Goal: Task Accomplishment & Management: Manage account settings

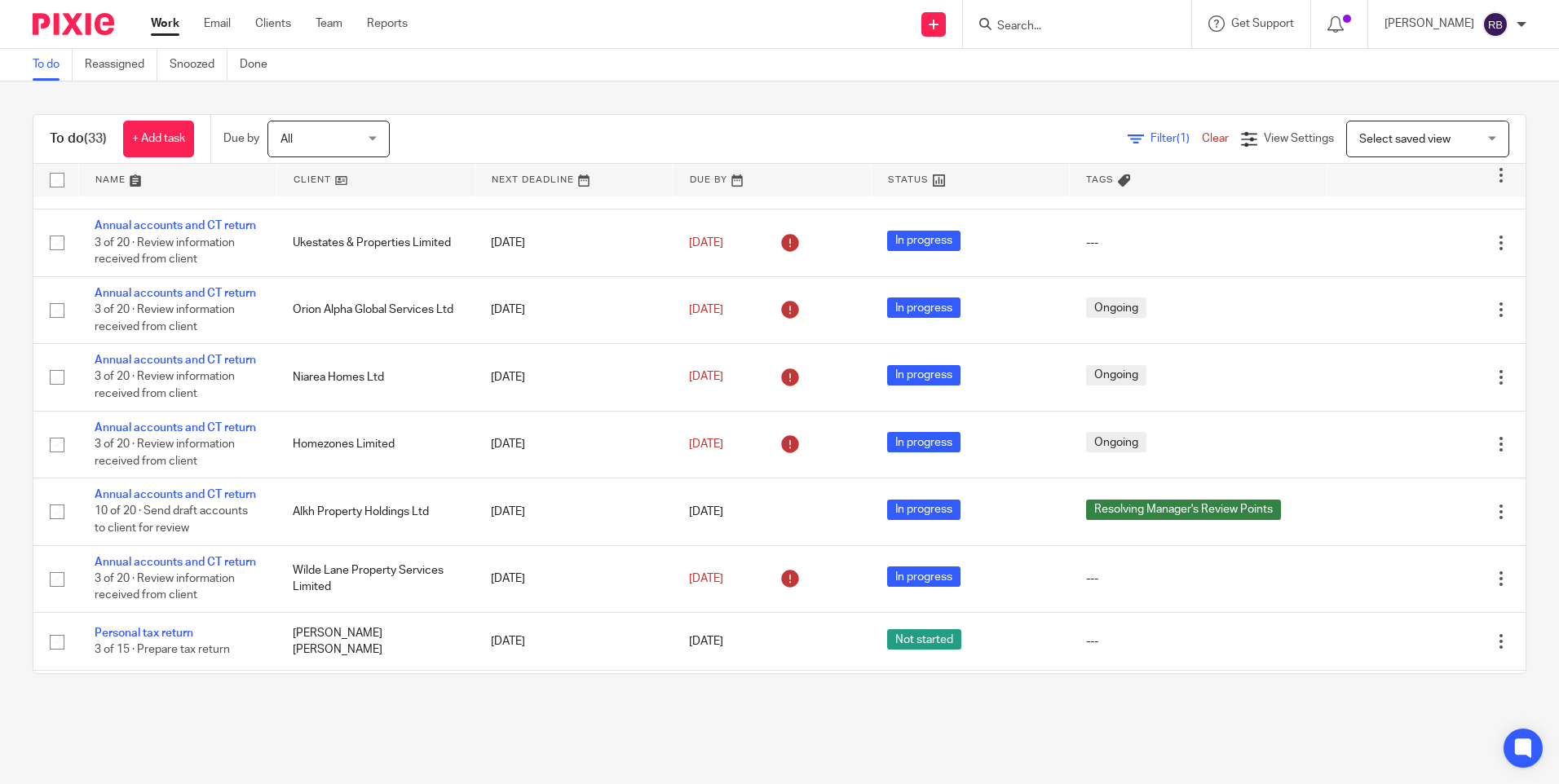
scroll to position [1060, 0]
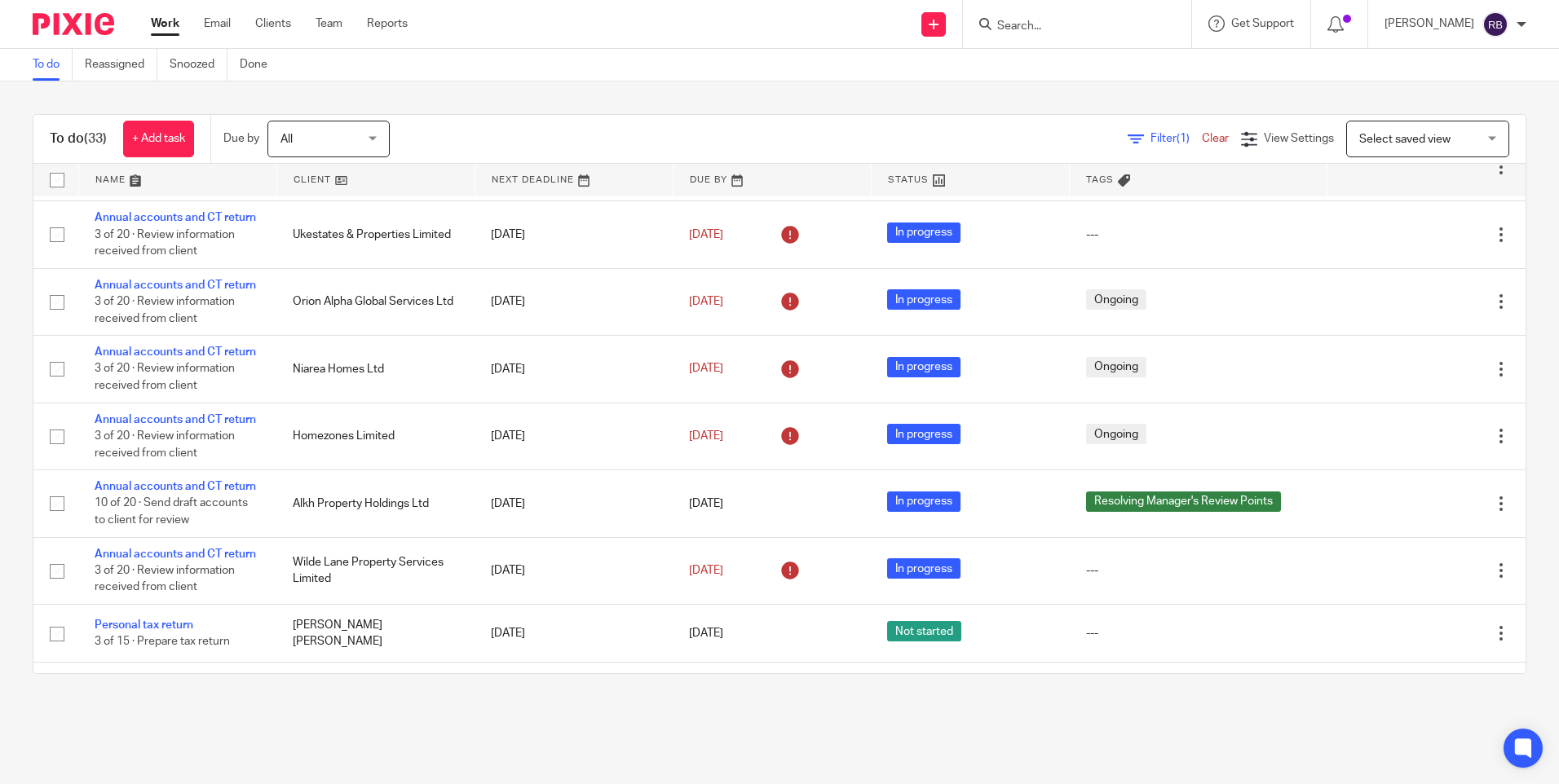
click at [438, 698] on div "To do (33) + Add task Due by All All Today Tomorrow This week Next week This mo…" at bounding box center [780, 394] width 1559 height 625
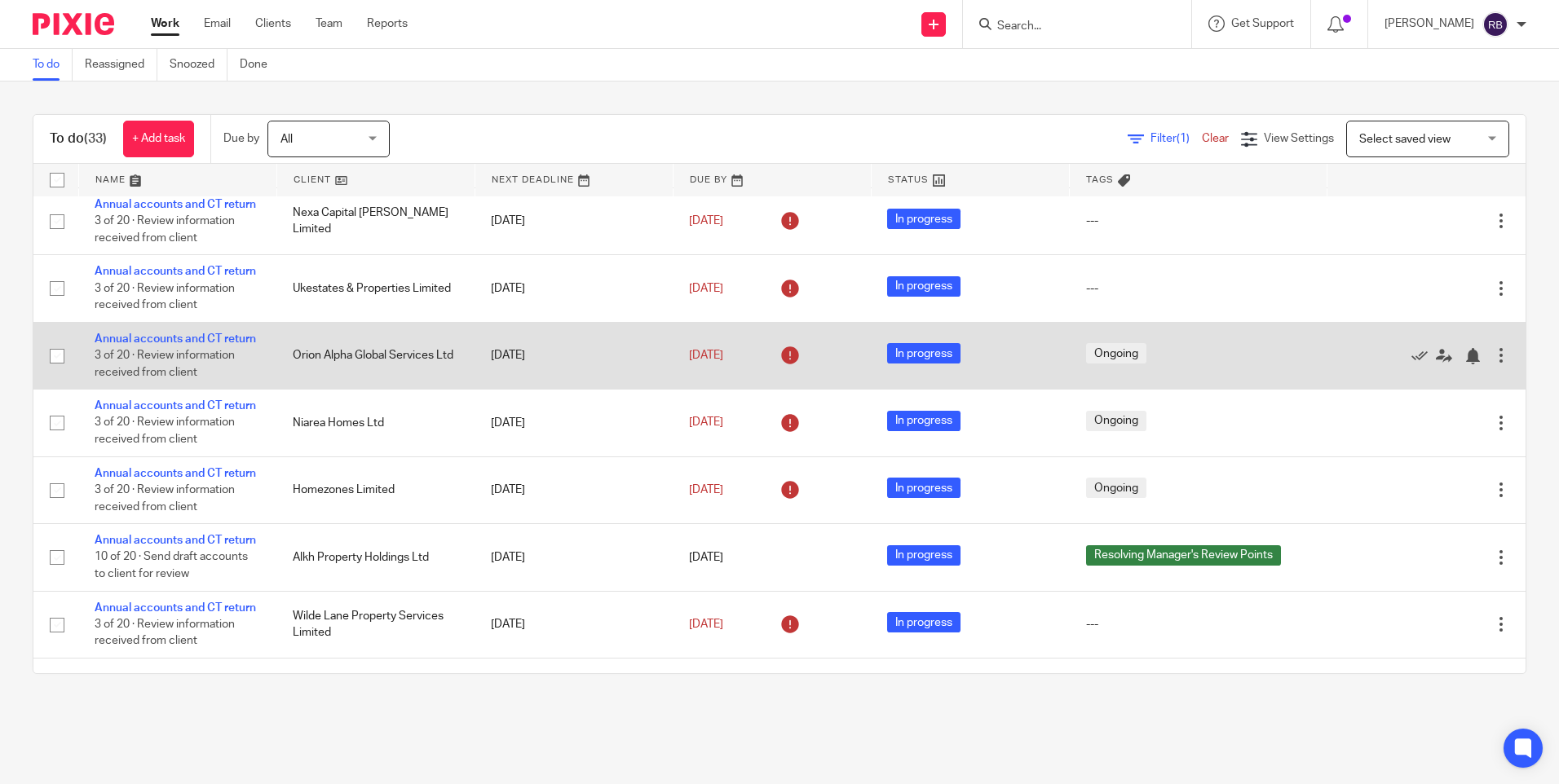
scroll to position [978, 0]
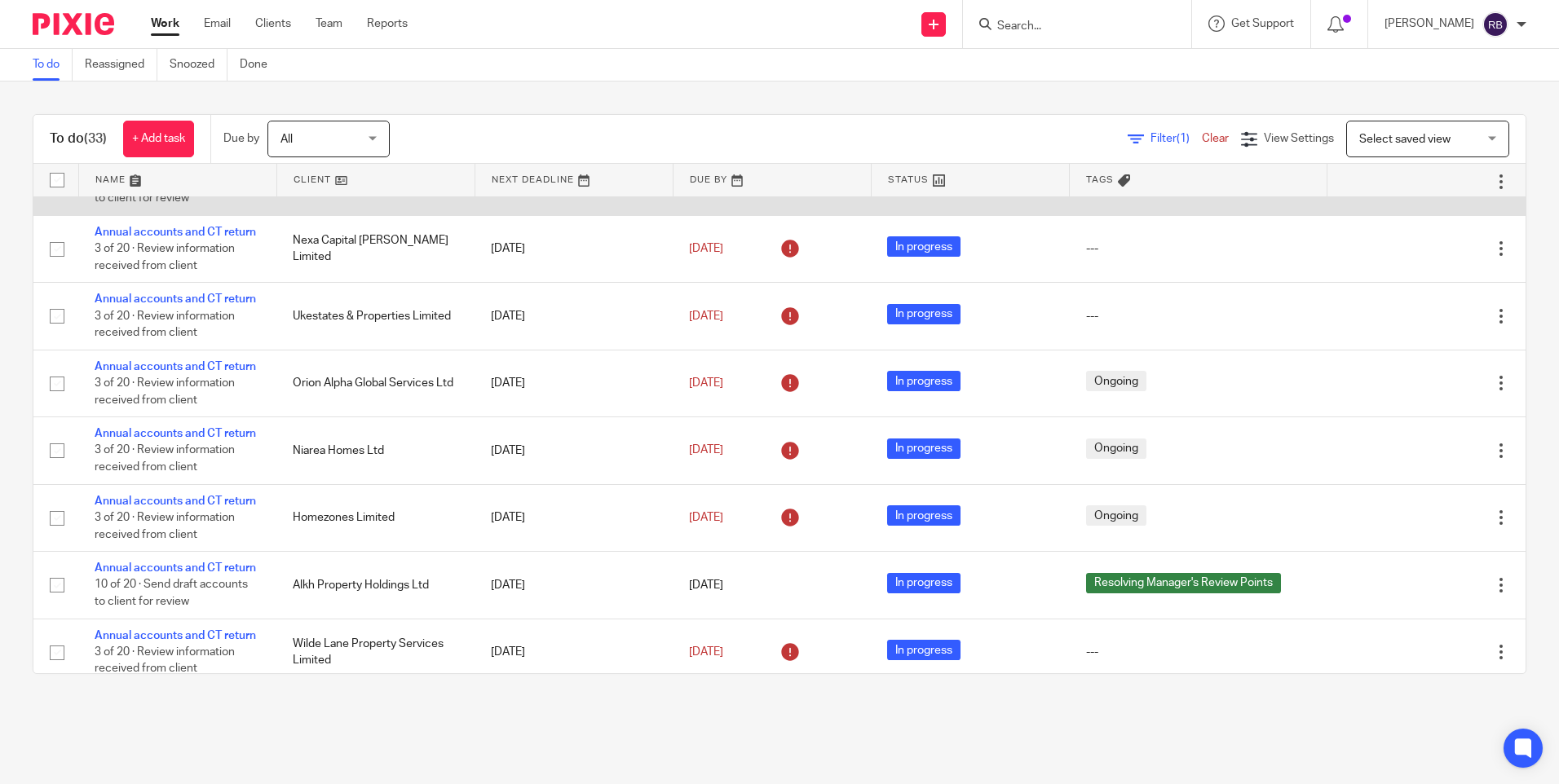
click at [194, 170] on link "Annual accounts and CT return" at bounding box center [175, 165] width 161 height 11
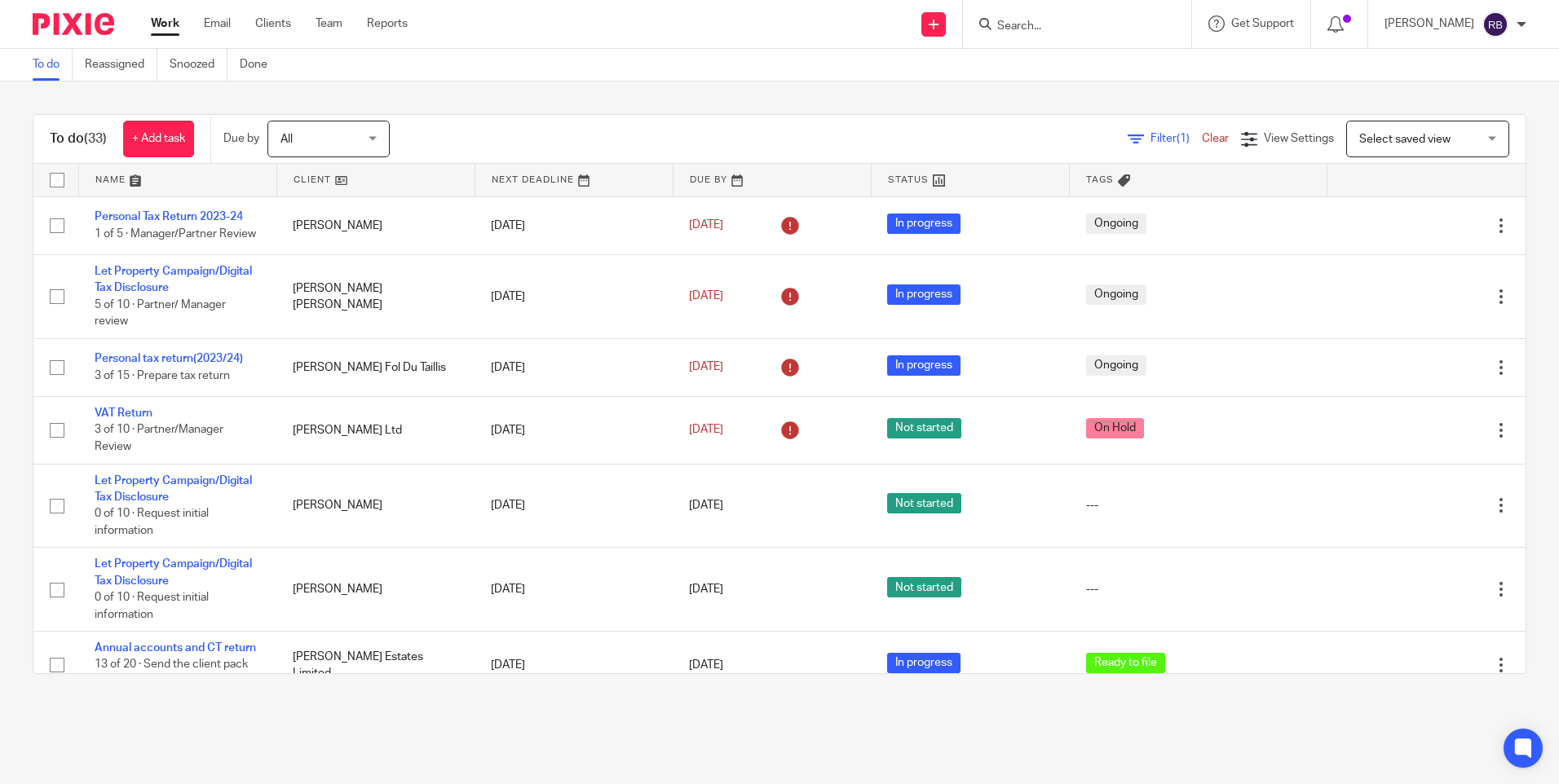
scroll to position [82, 0]
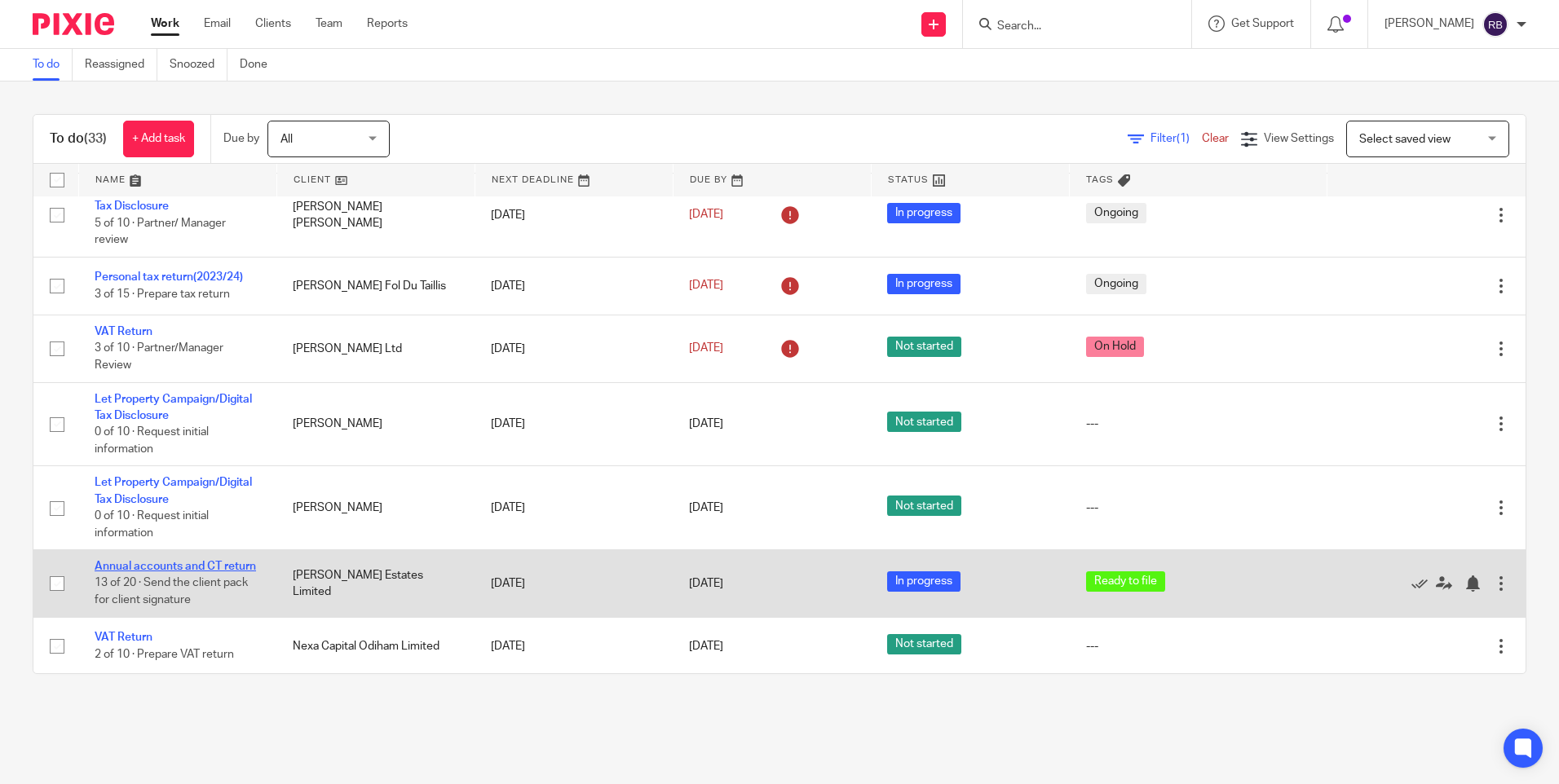
click at [174, 572] on link "Annual accounts and CT return" at bounding box center [175, 566] width 161 height 11
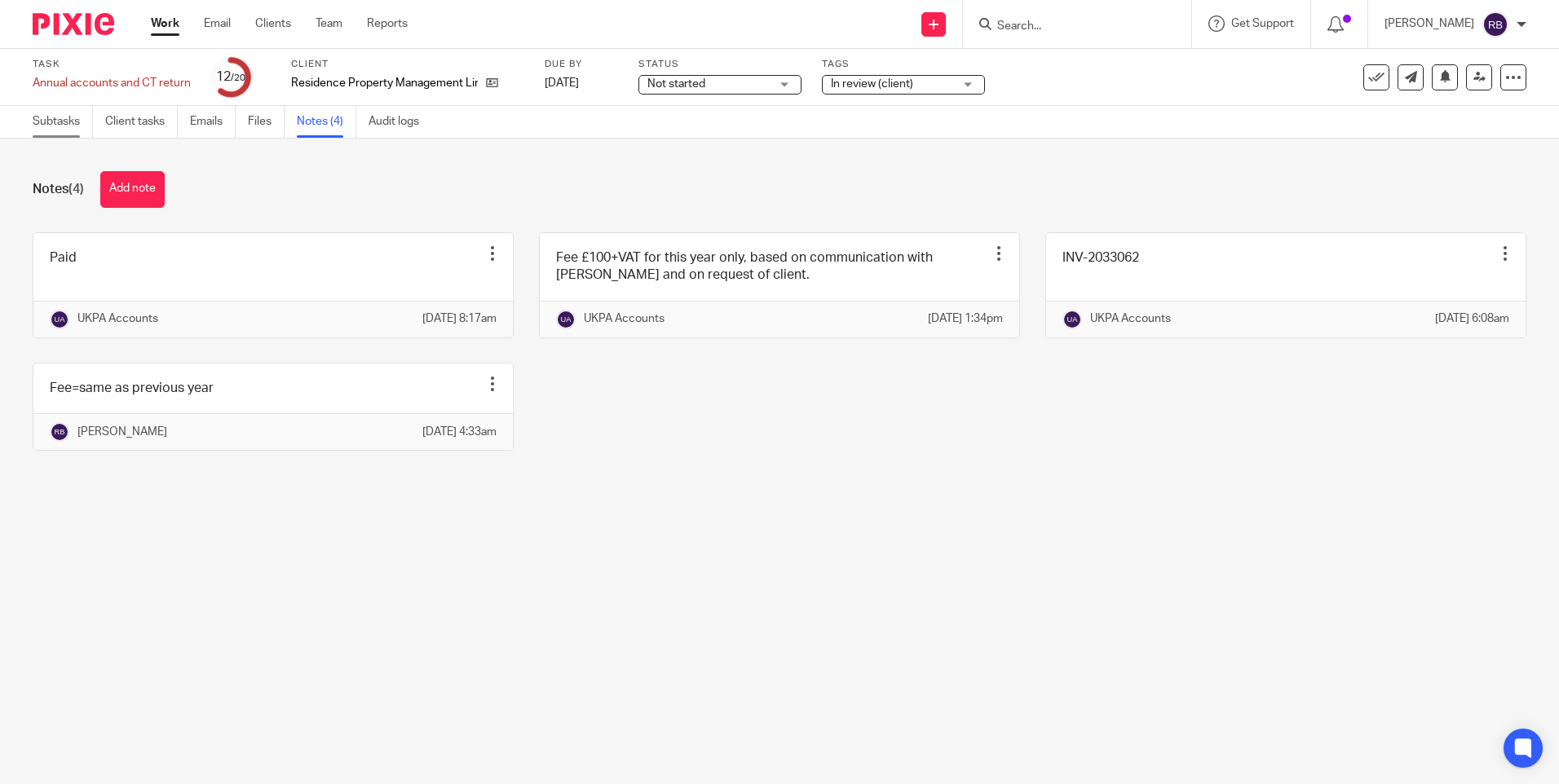
click at [56, 122] on link "Subtasks" at bounding box center [62, 122] width 61 height 32
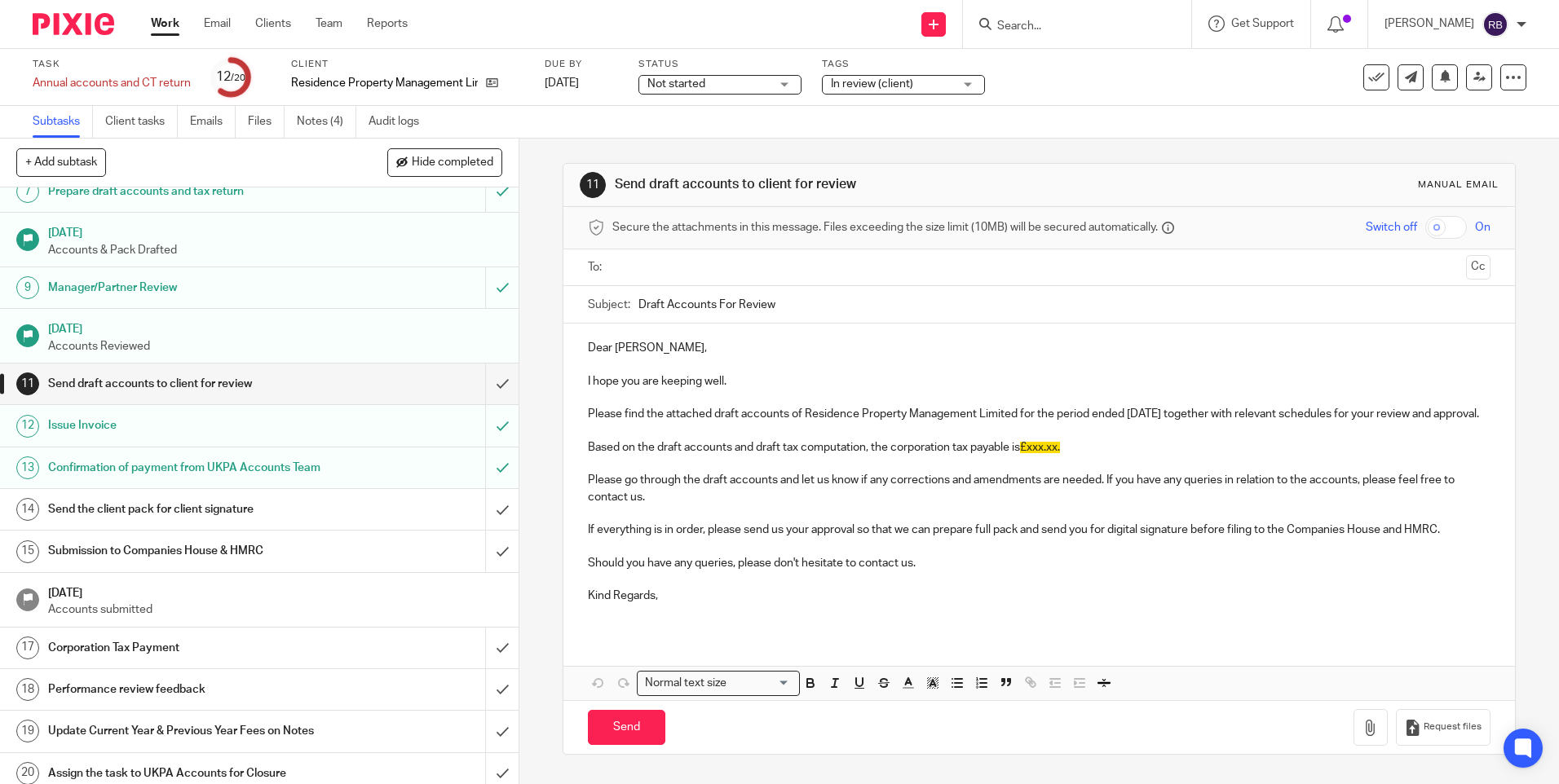
scroll to position [319, 0]
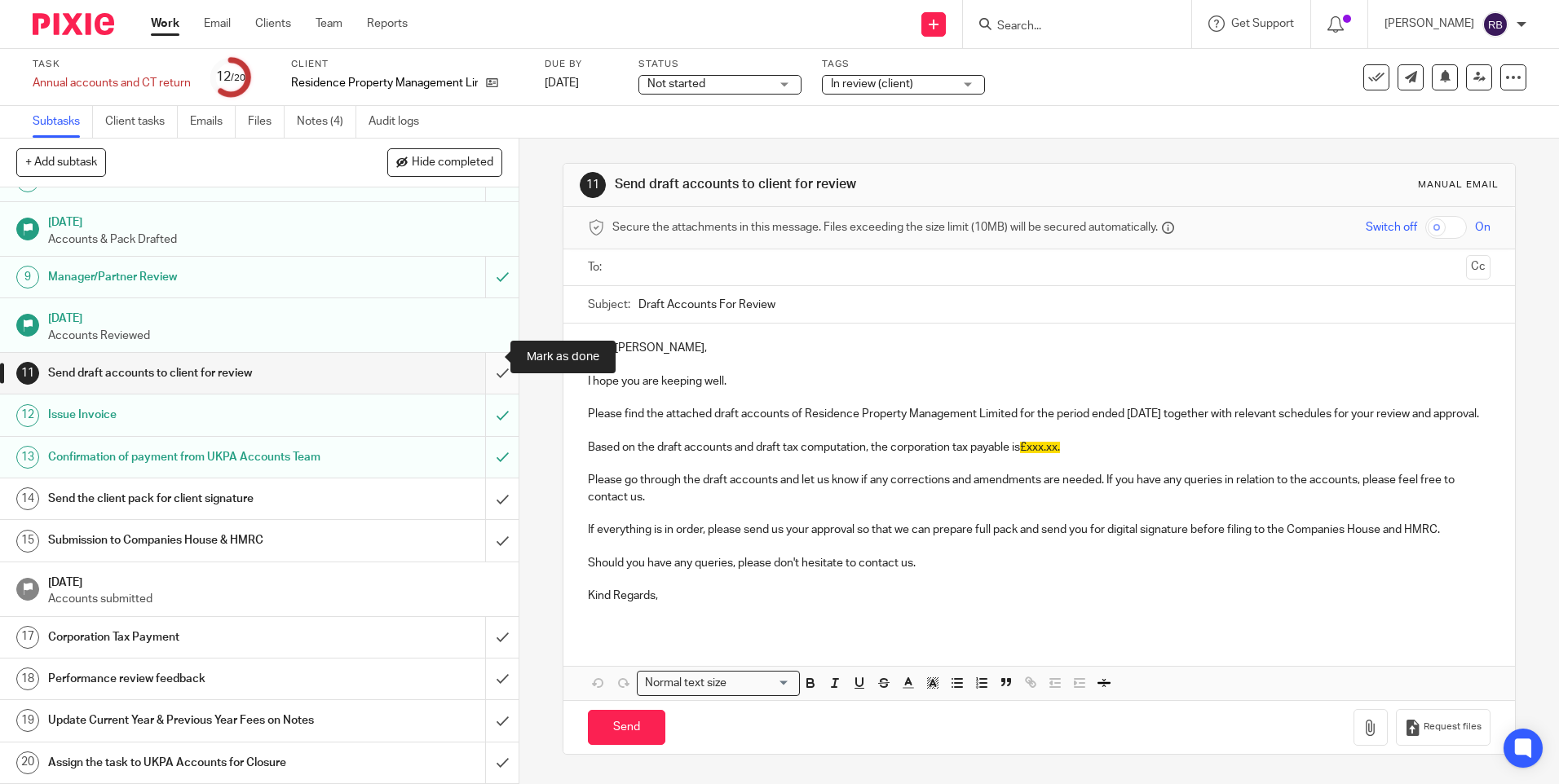
click at [489, 353] on input "submit" at bounding box center [259, 373] width 519 height 41
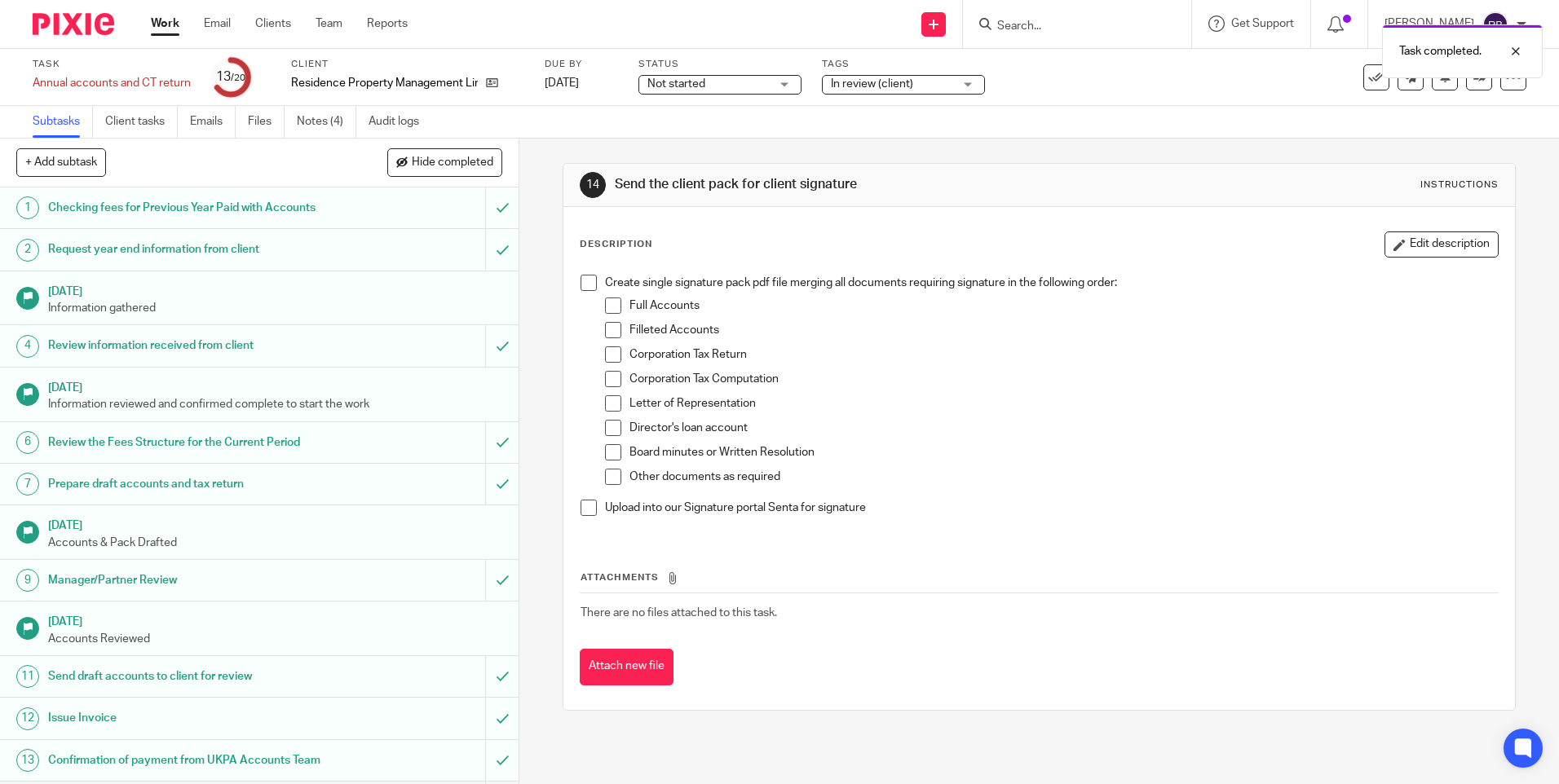
click at [731, 79] on span "Not started" at bounding box center [708, 84] width 122 height 17
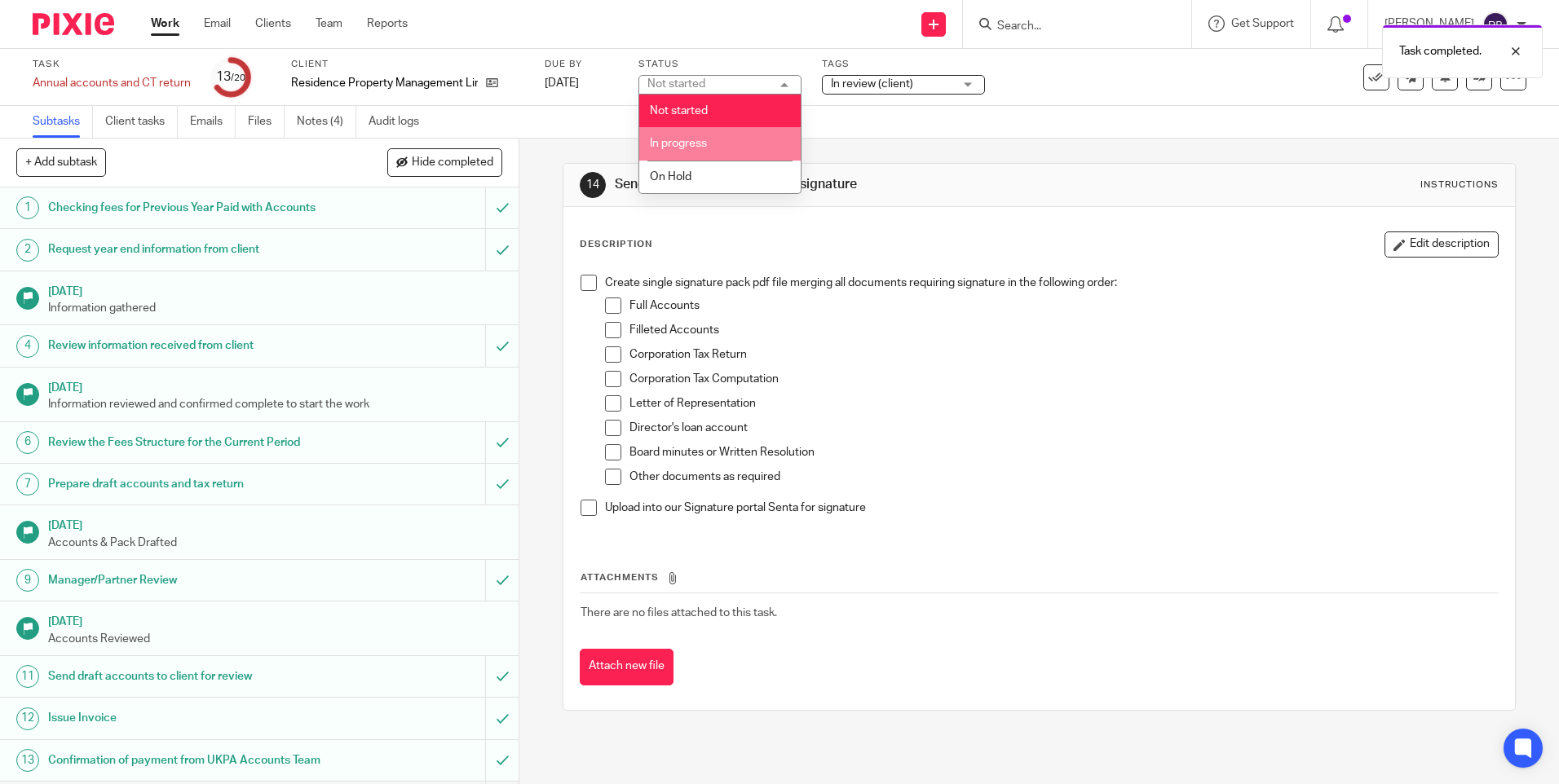
click at [728, 141] on li "In progress" at bounding box center [719, 144] width 161 height 34
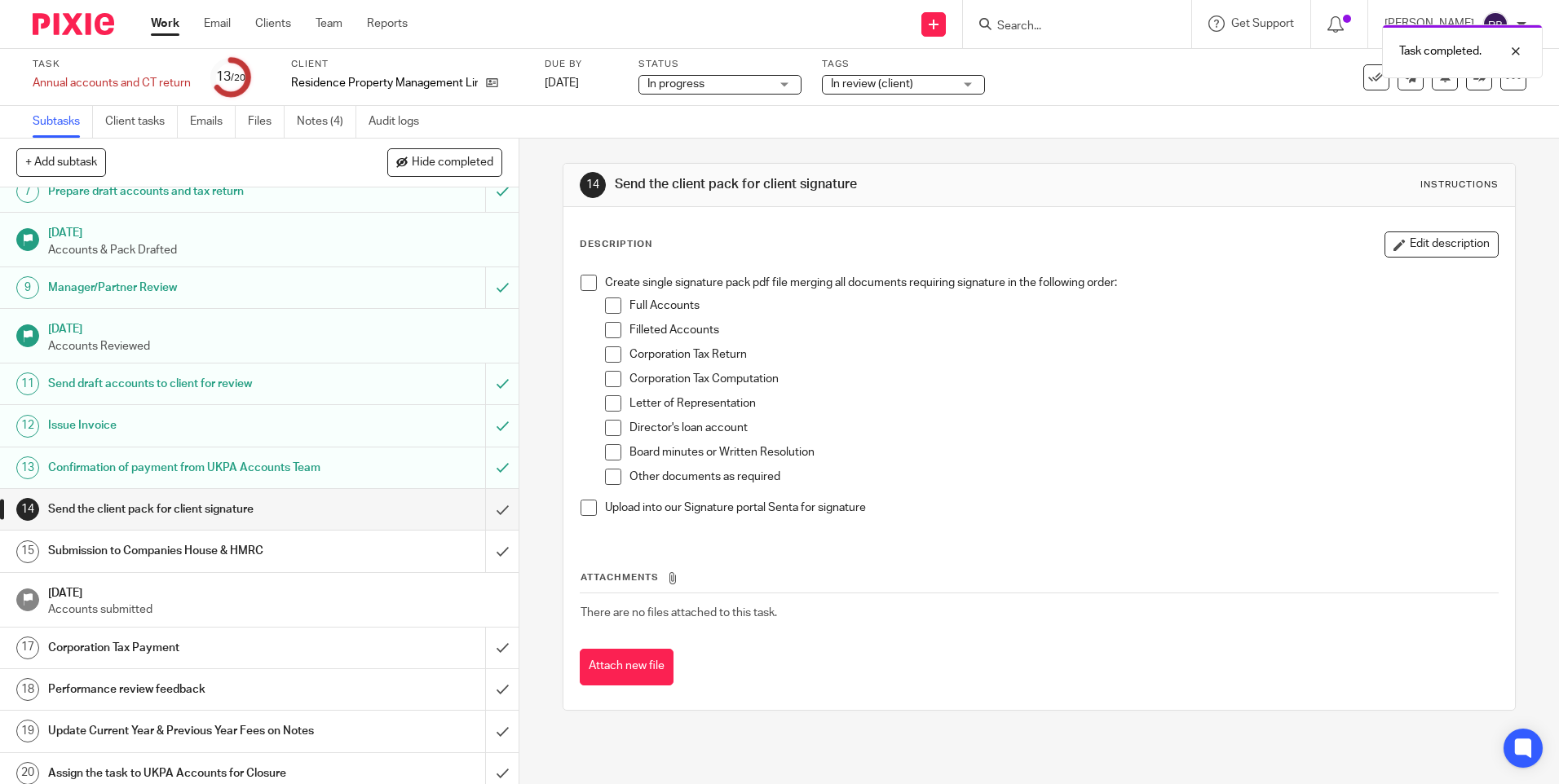
scroll to position [319, 0]
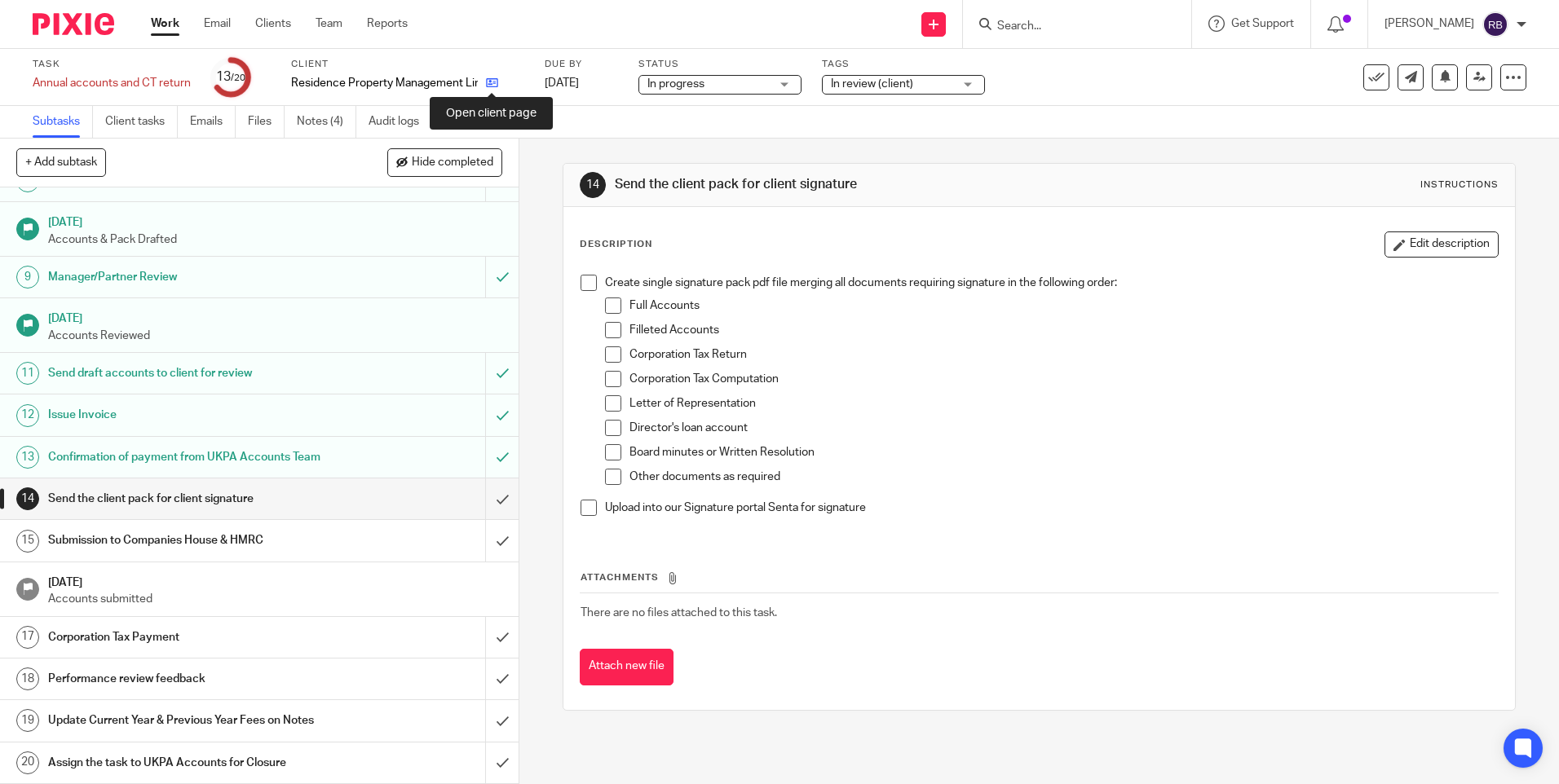
click at [493, 80] on icon at bounding box center [492, 82] width 12 height 12
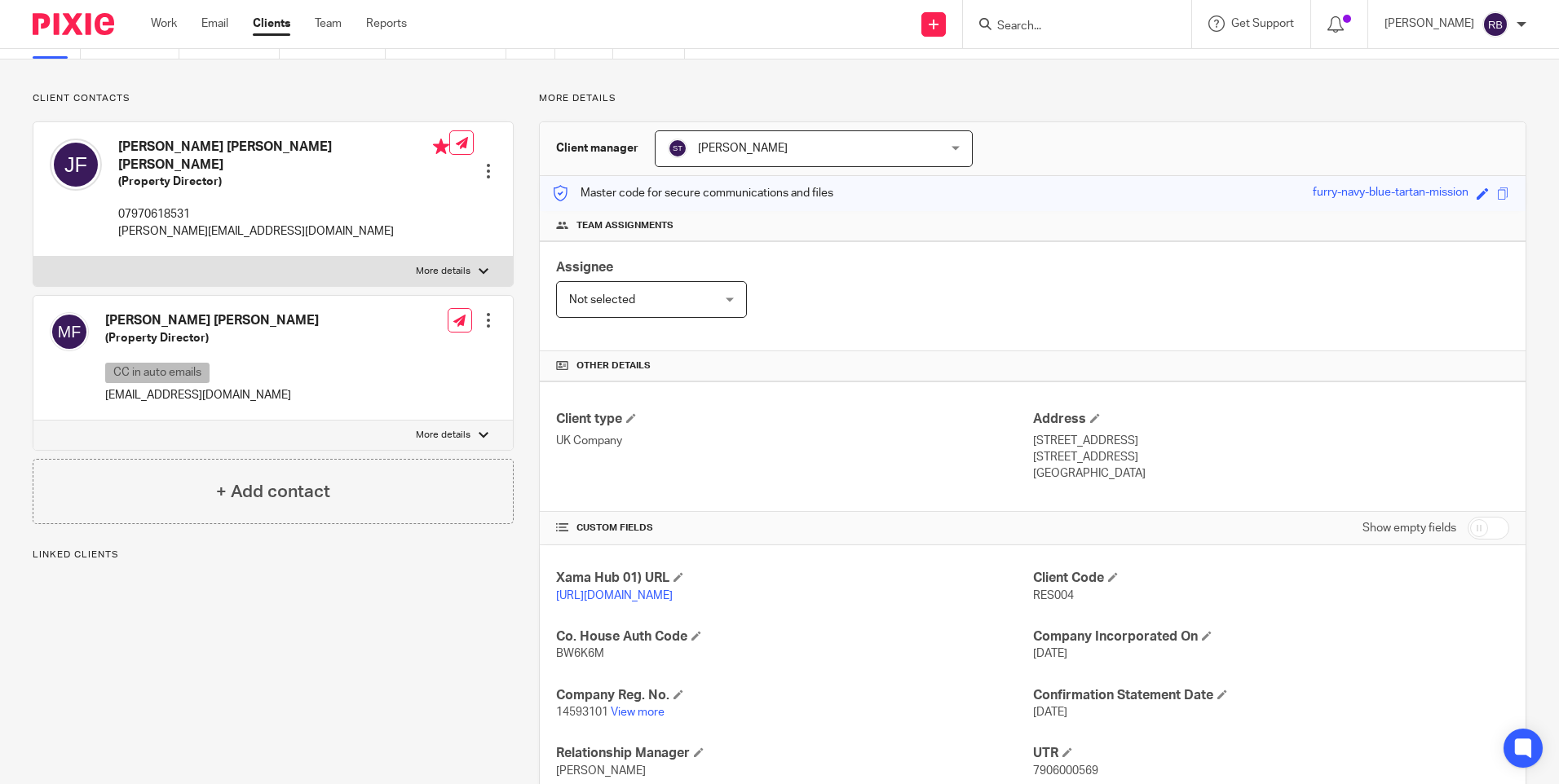
scroll to position [163, 0]
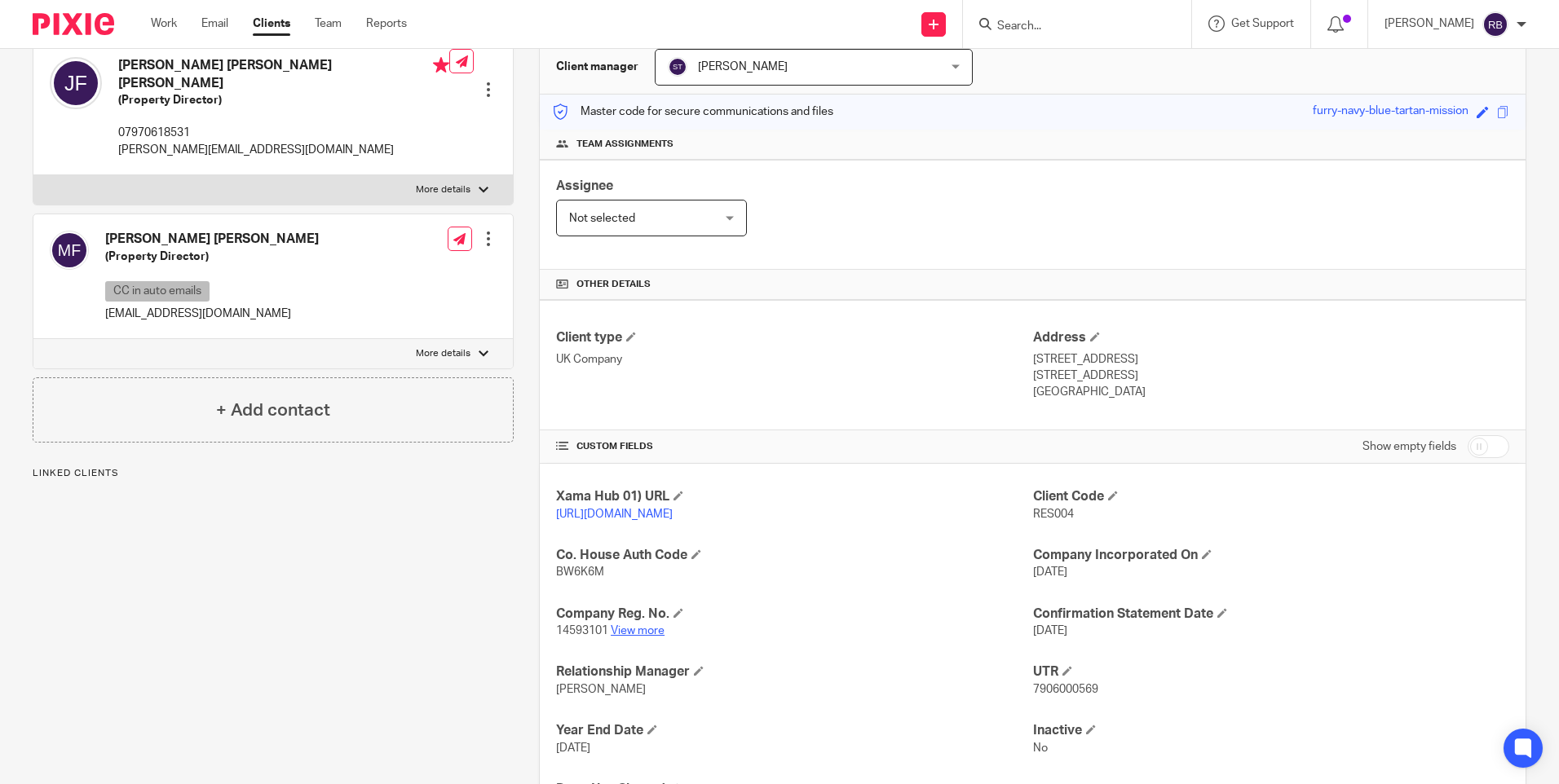
click at [648, 637] on link "View more" at bounding box center [638, 630] width 54 height 11
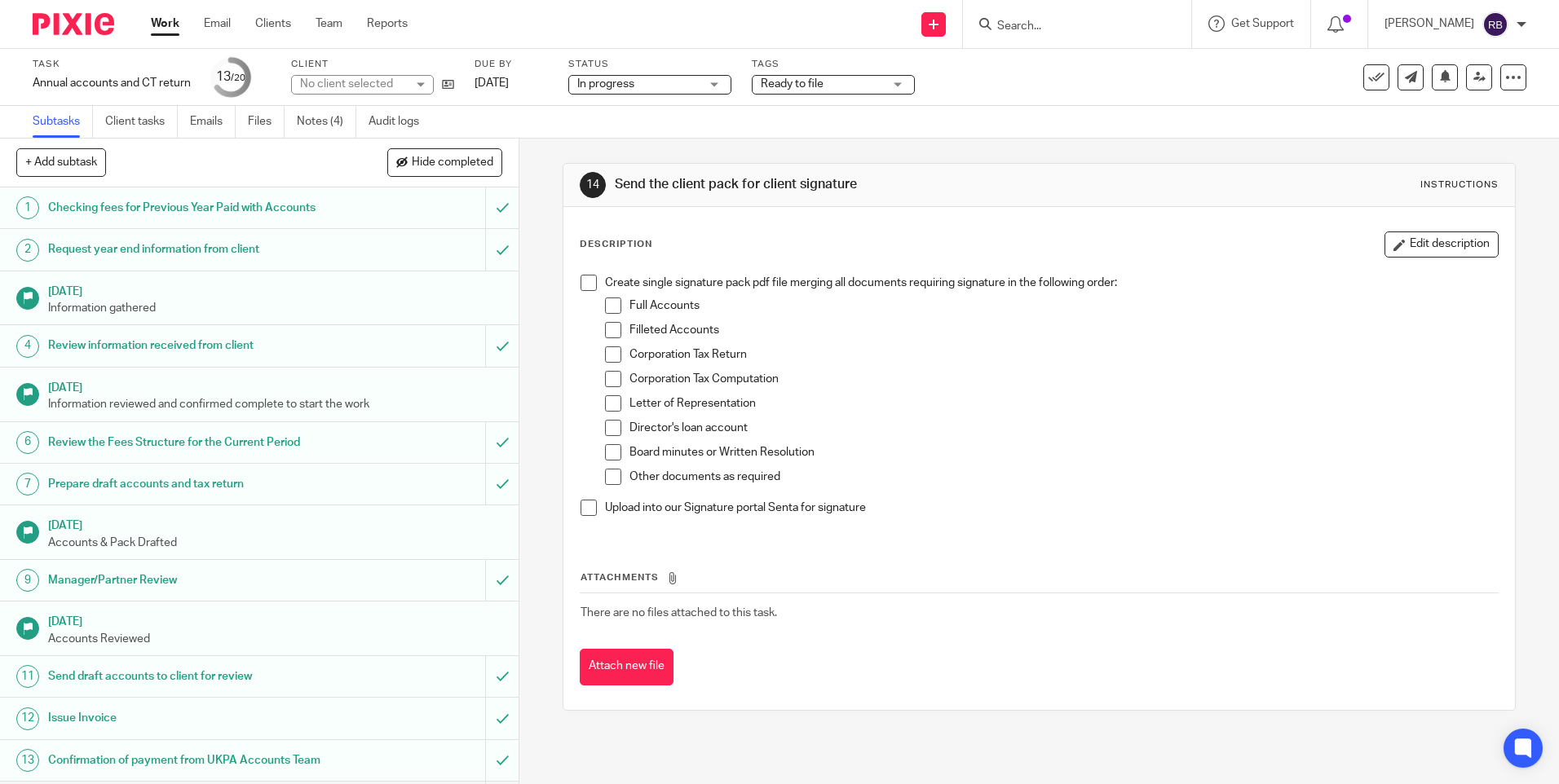
click at [163, 30] on link "Work" at bounding box center [165, 24] width 29 height 17
